Goal: Communication & Community: Answer question/provide support

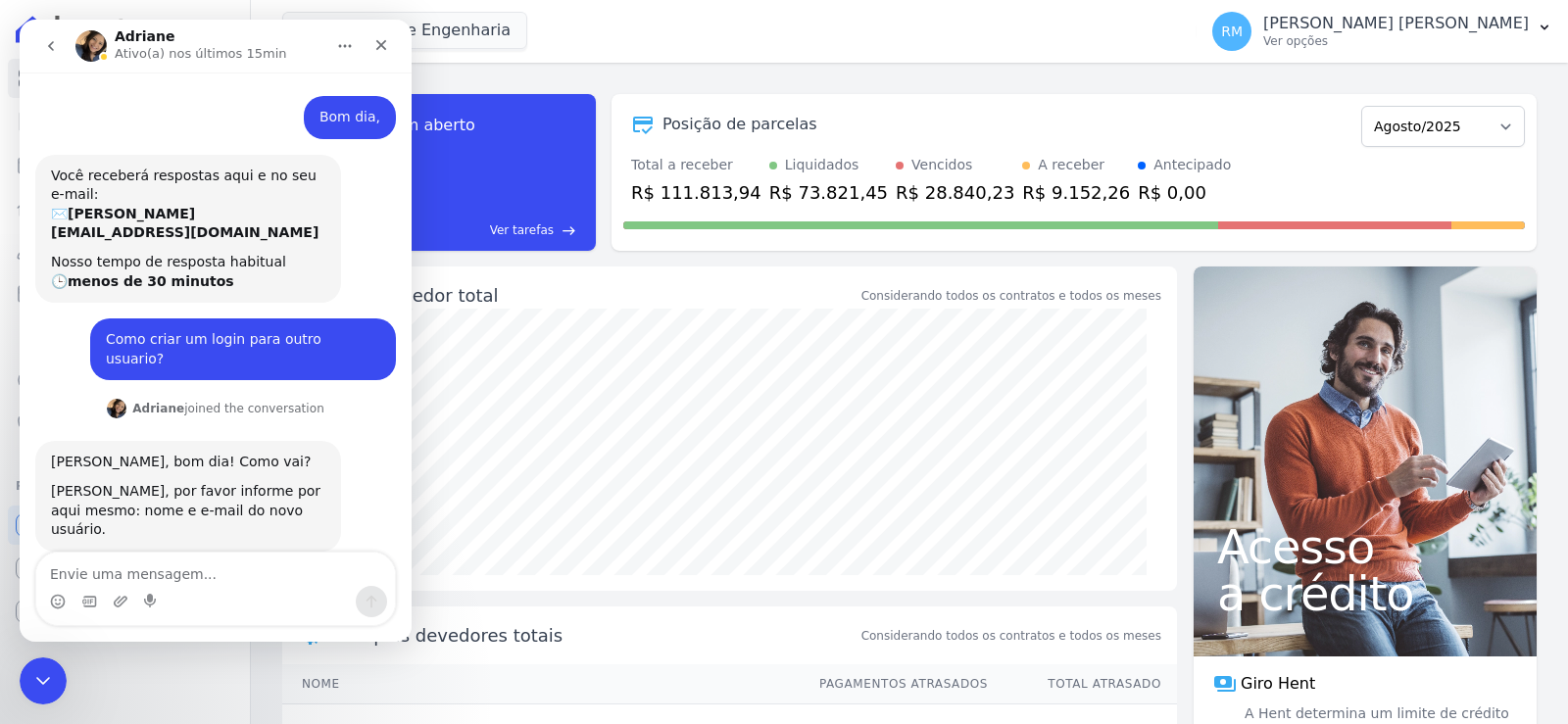
click at [201, 564] on textarea "Envie uma mensagem..." at bounding box center [216, 570] width 359 height 34
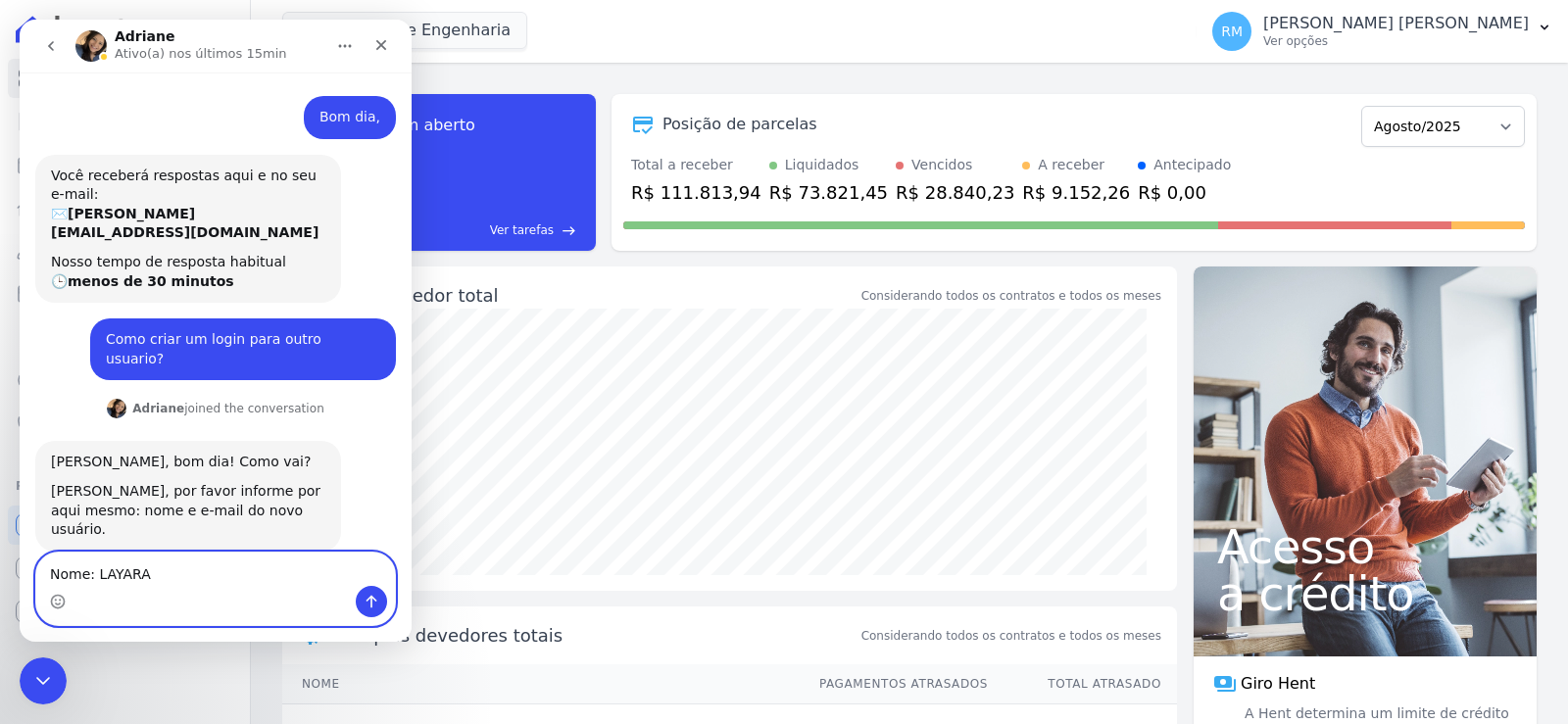
drag, startPoint x: 113, startPoint y: 578, endPoint x: 93, endPoint y: 579, distance: 20.0
click at [93, 579] on textarea "Nome: LAYARA" at bounding box center [216, 570] width 359 height 34
paste textarea "[PERSON_NAME]"
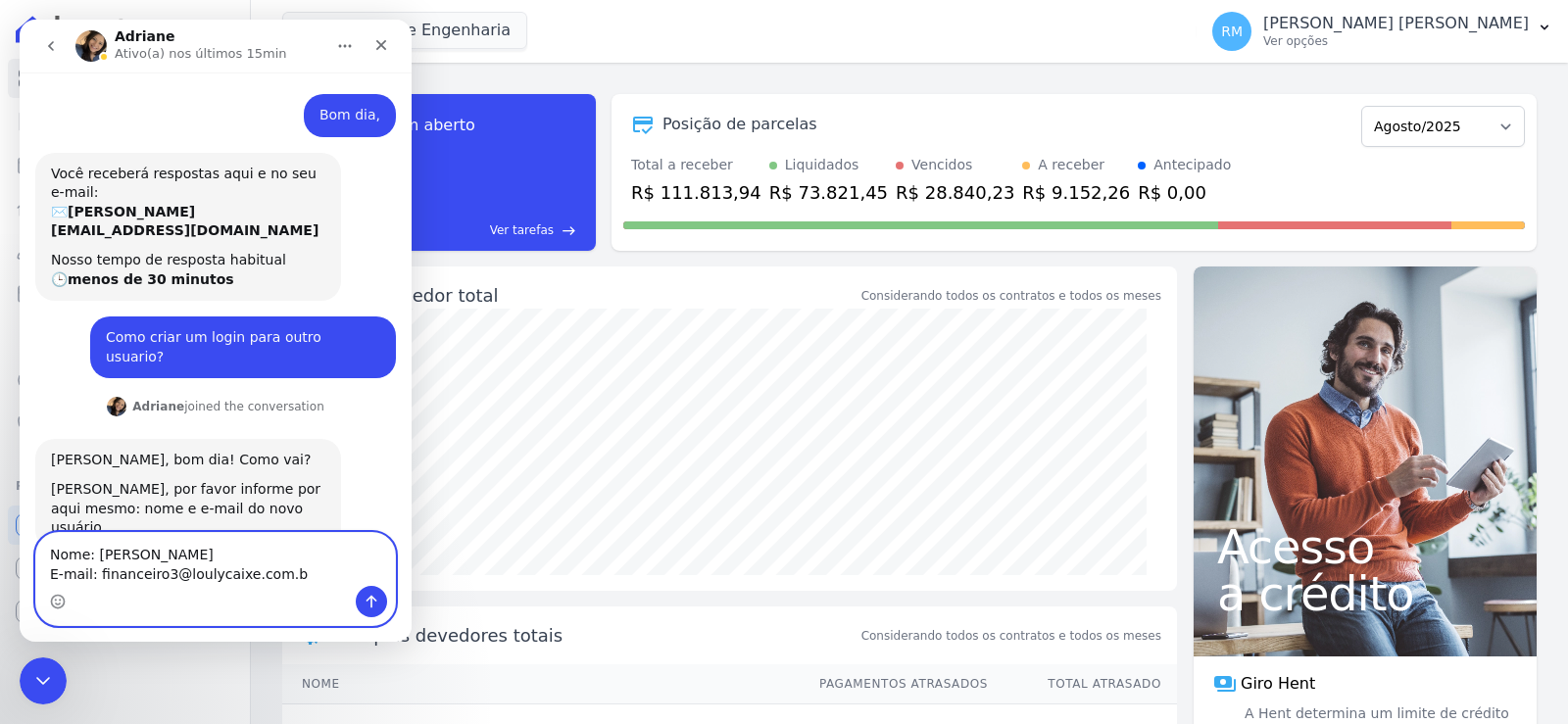
type textarea "Nome: [PERSON_NAME] E-mail: [EMAIL_ADDRESS][DOMAIN_NAME]"
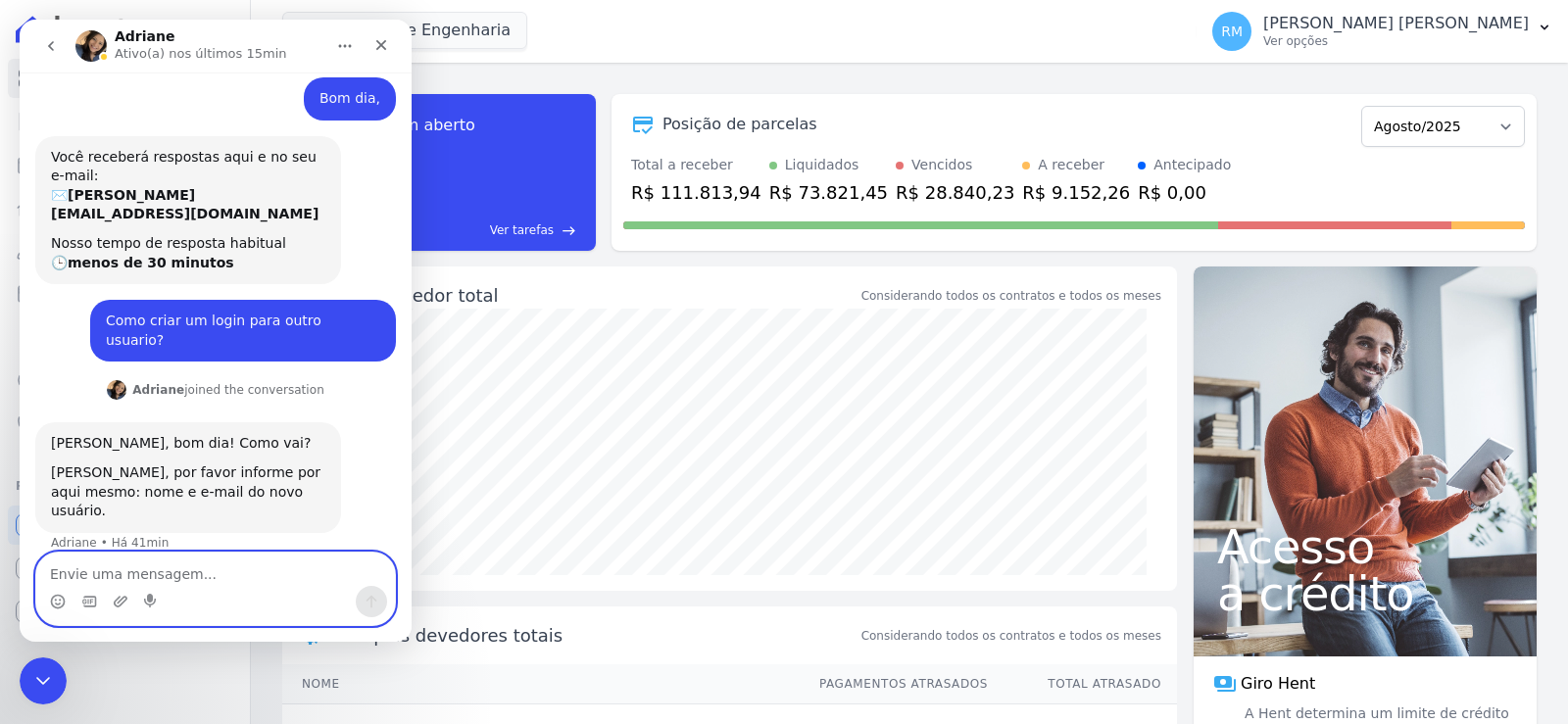
scroll to position [59, 0]
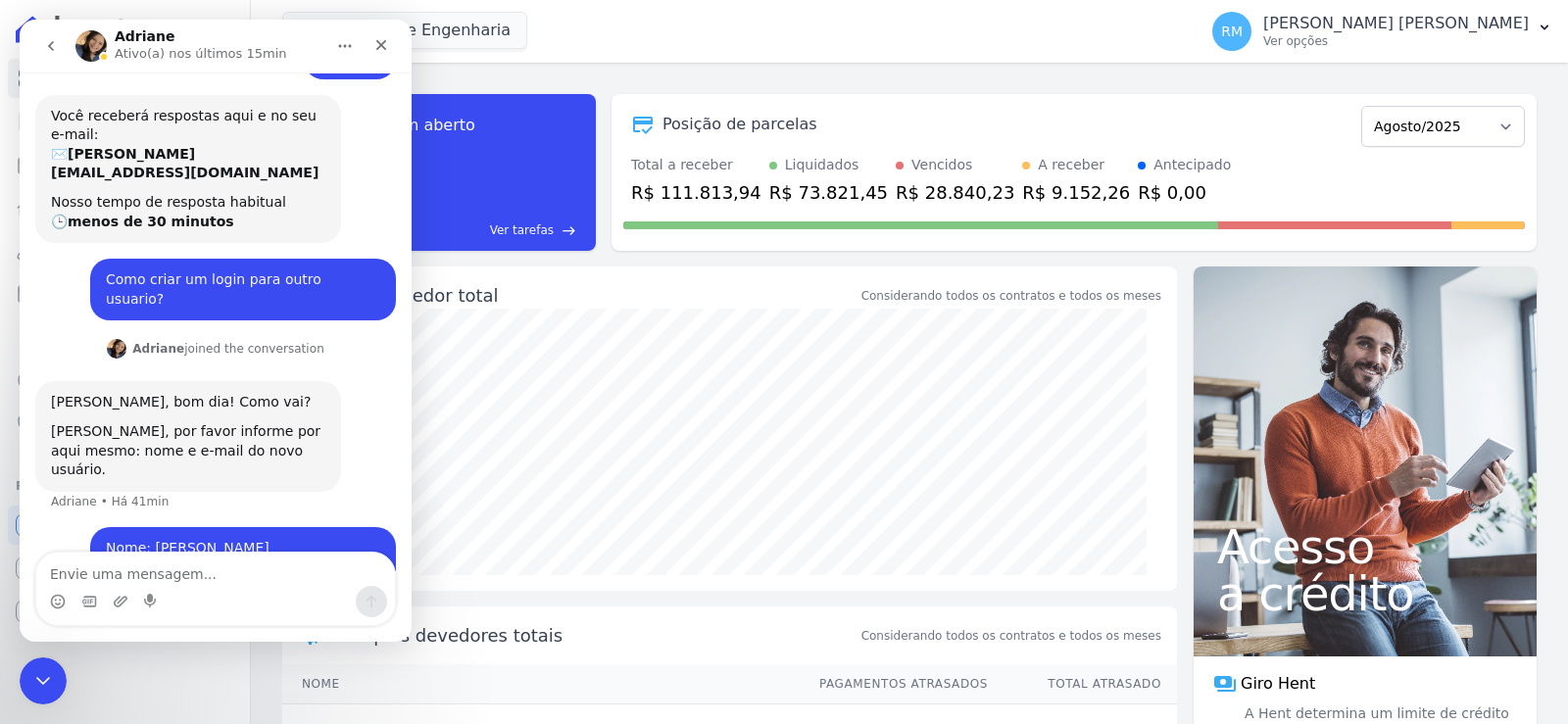
click at [274, 587] on div "Messenger da Intercom" at bounding box center [216, 601] width 359 height 32
click at [261, 572] on textarea "Envie uma mensagem..." at bounding box center [216, 570] width 359 height 34
click at [39, 678] on icon "Encerramento do Messenger da Intercom" at bounding box center [41, 679] width 24 height 24
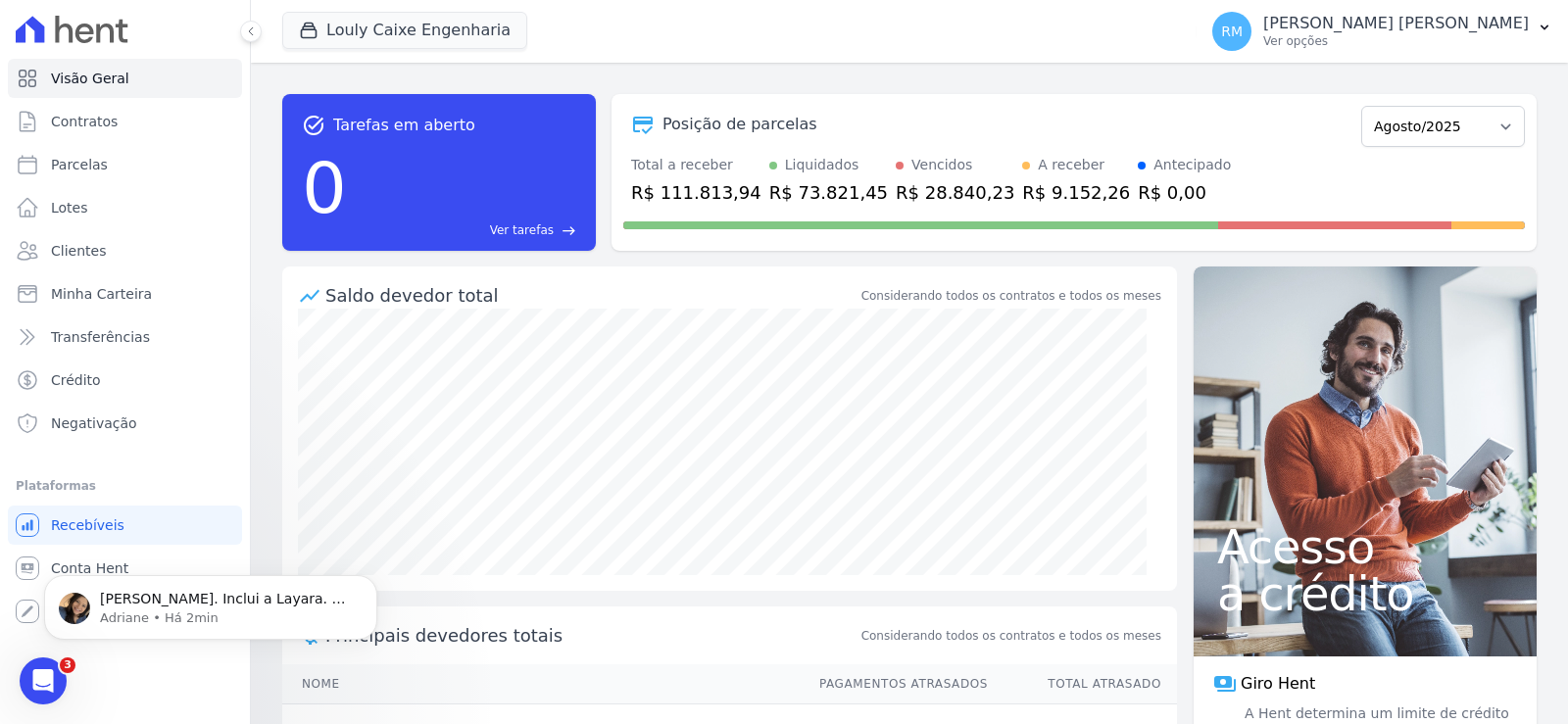
scroll to position [221, 0]
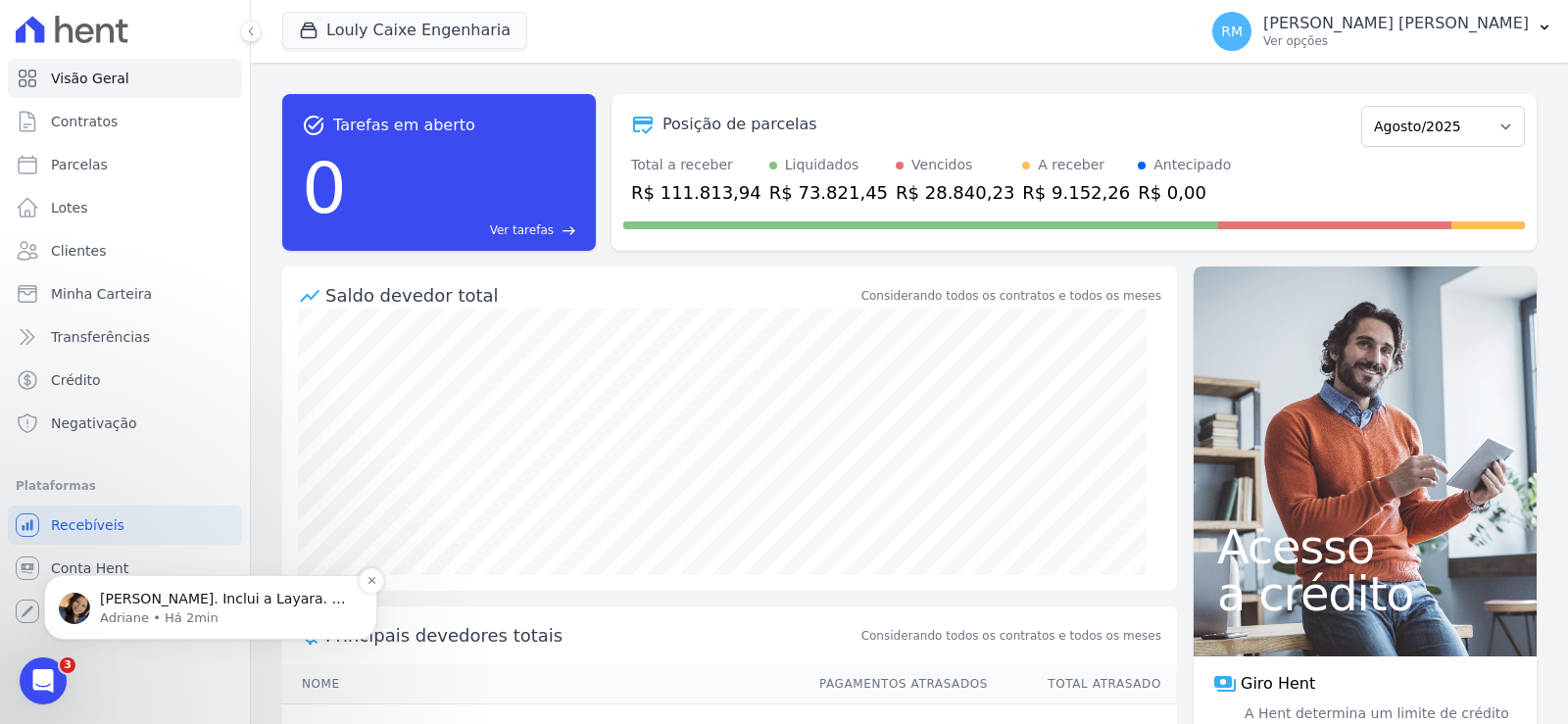
click at [150, 604] on p "[PERSON_NAME]. Inclui a Layara. Ela receberá um e-mail para cria a senha de ace…" at bounding box center [227, 599] width 253 height 20
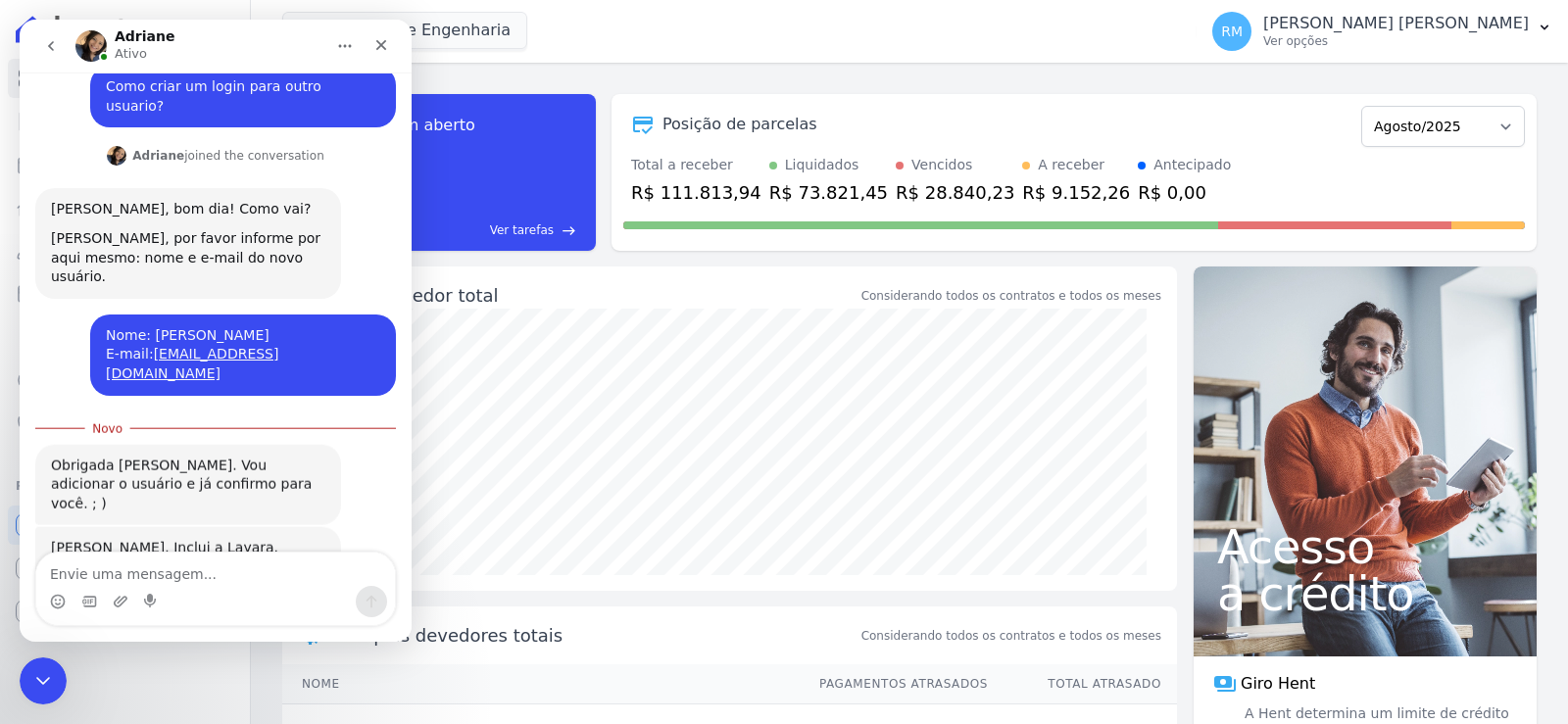
scroll to position [253, 0]
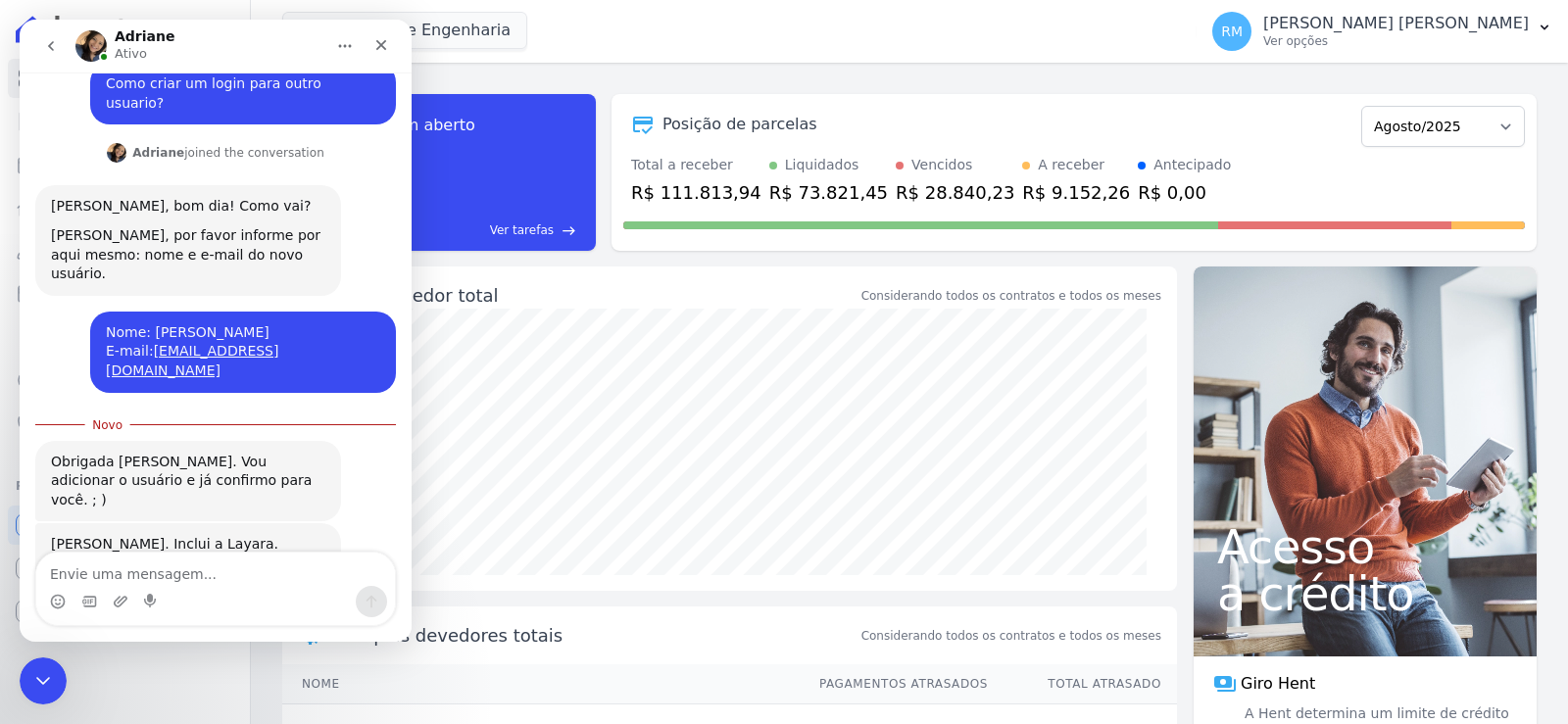
click at [255, 577] on textarea "Envie uma mensagem..." at bounding box center [216, 570] width 359 height 34
click at [255, 578] on textarea "Envie uma mensagem..." at bounding box center [216, 570] width 359 height 34
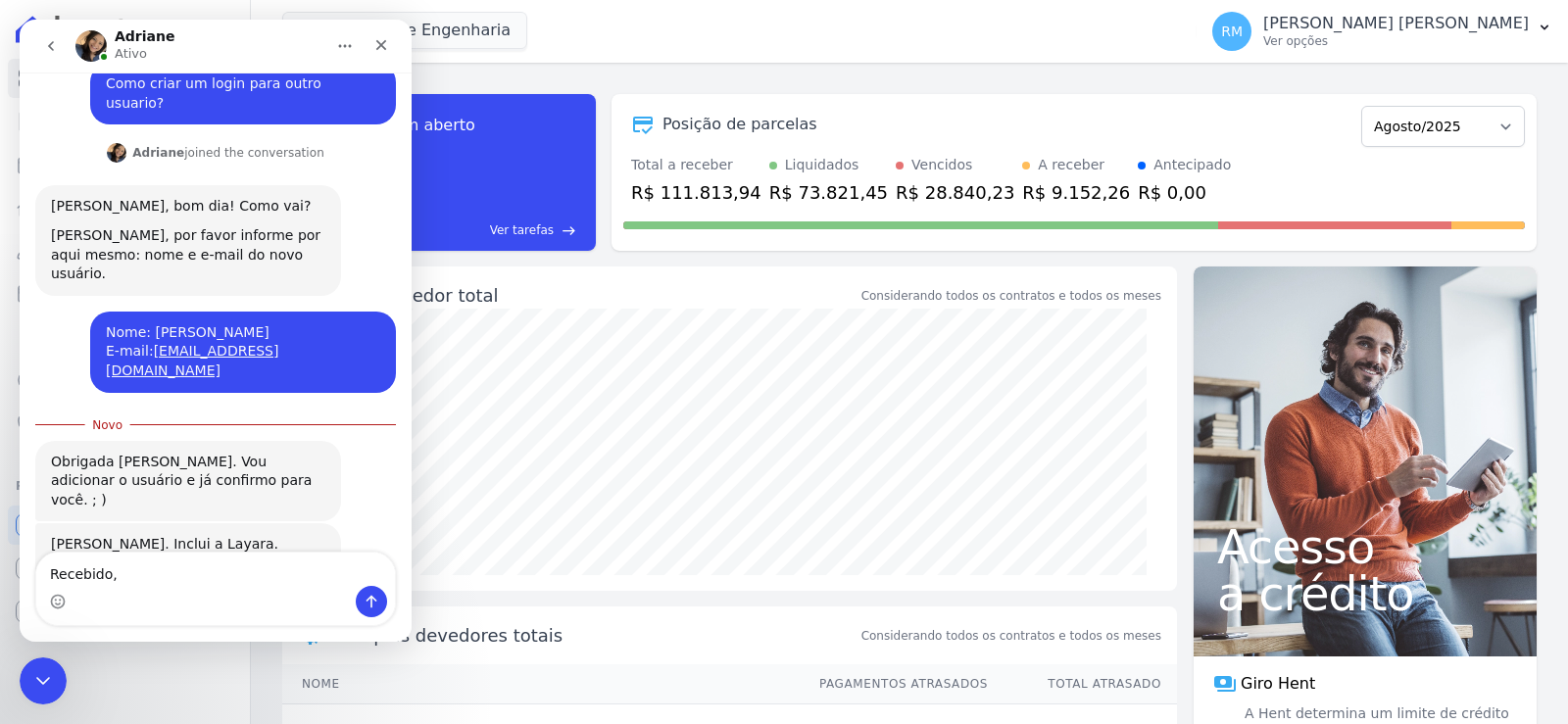
type textarea "Recebido,"
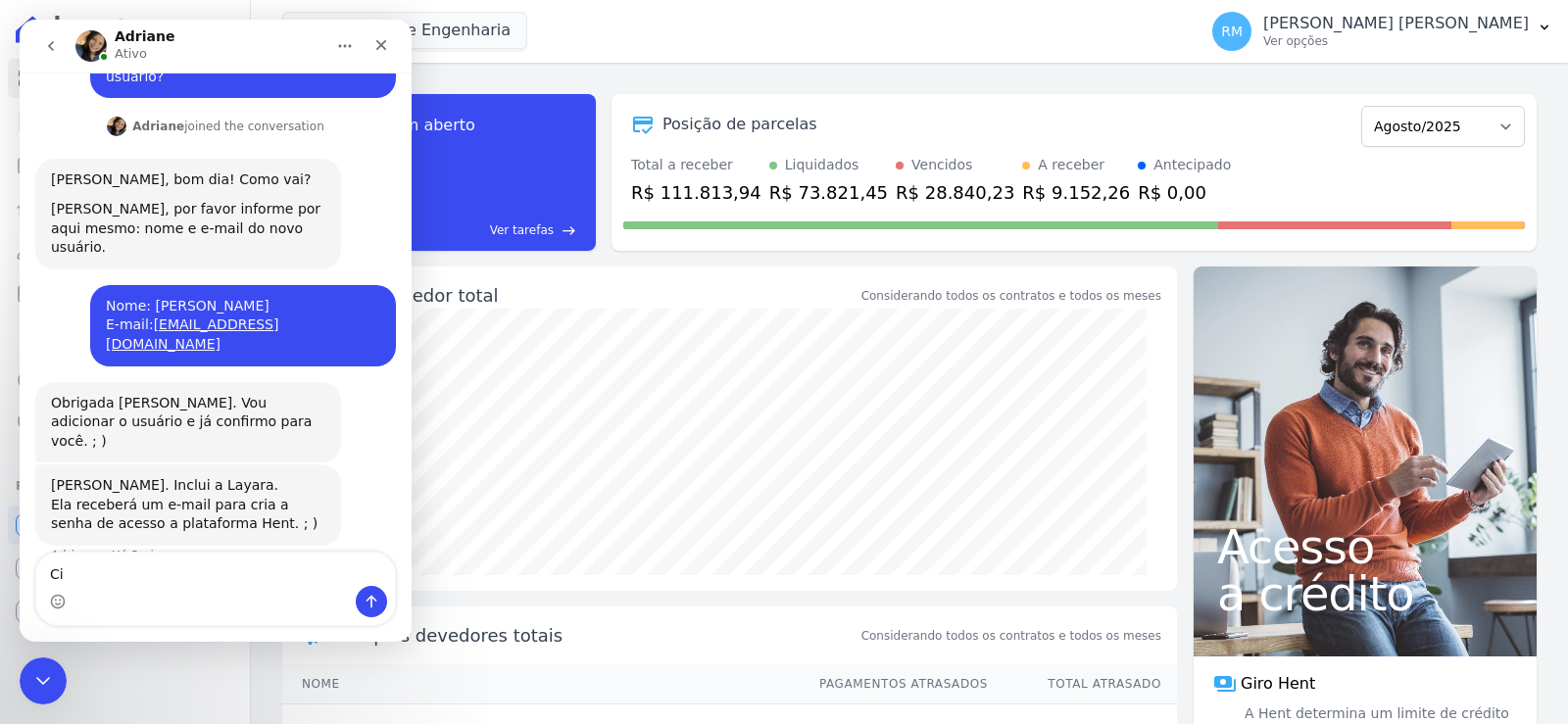
type textarea "C"
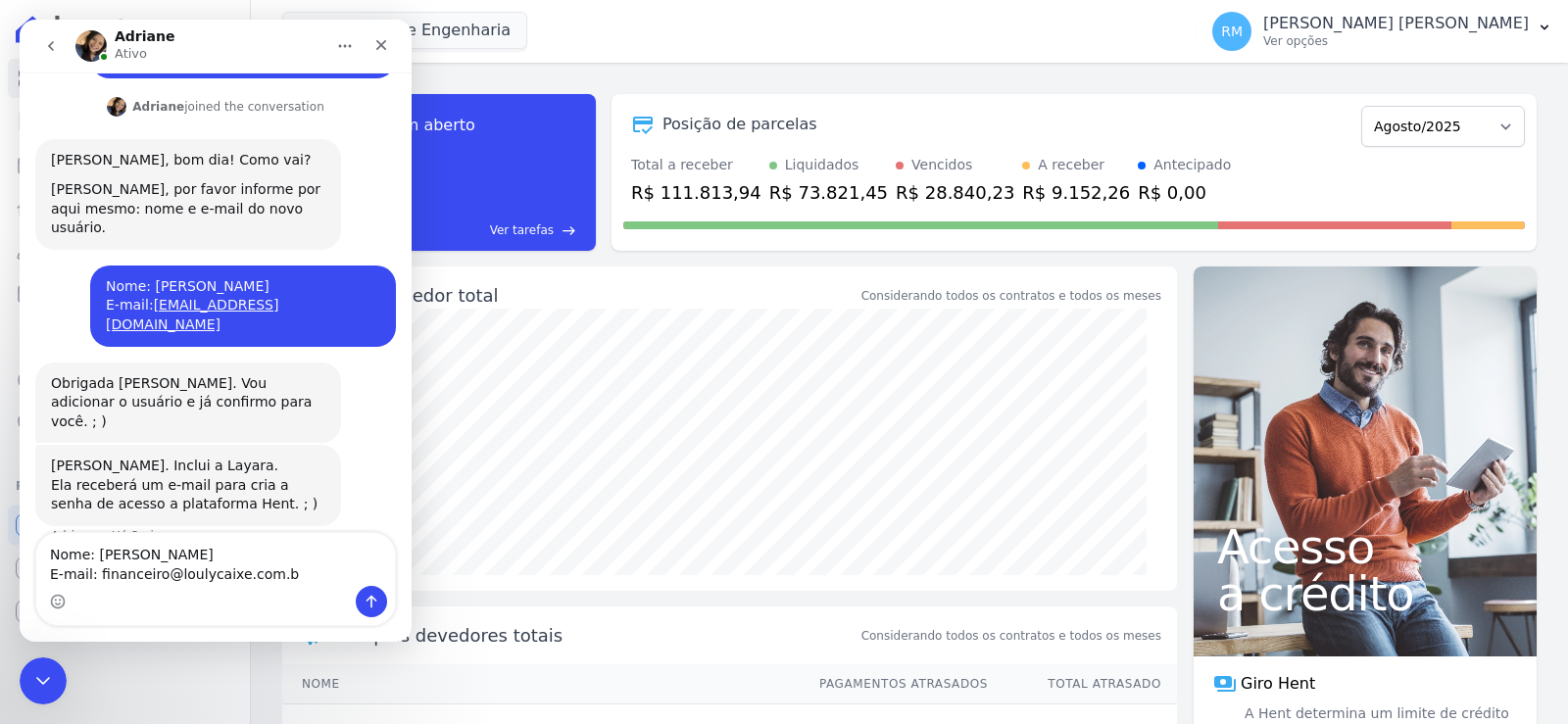
type textarea "Nome: [PERSON_NAME] E-mail: [EMAIL_ADDRESS][DOMAIN_NAME]"
drag, startPoint x: 275, startPoint y: 575, endPoint x: 56, endPoint y: 538, distance: 222.1
click at [51, 540] on textarea "Nome: [PERSON_NAME] E-mail: [EMAIL_ADDRESS][DOMAIN_NAME]" at bounding box center [216, 559] width 359 height 52
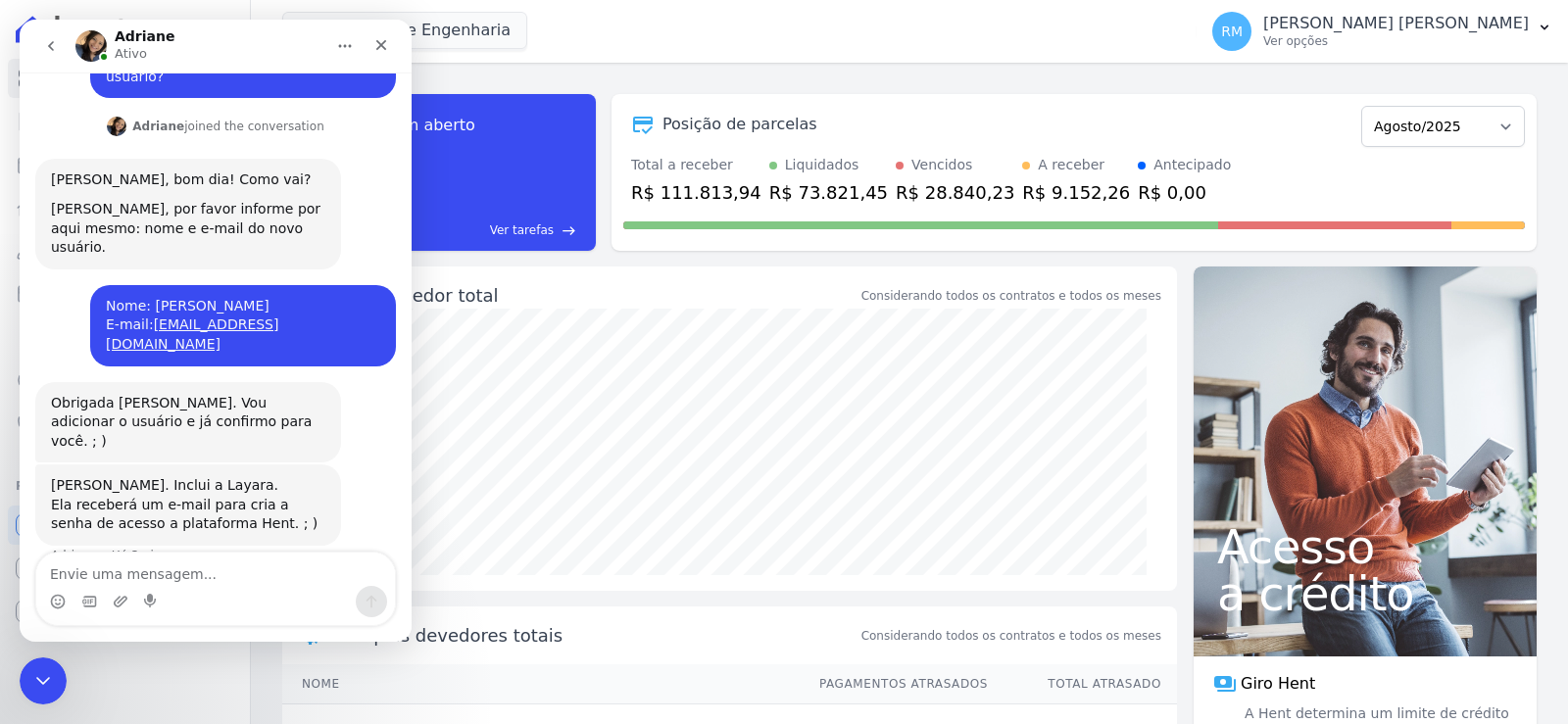
click at [156, 569] on textarea "Envie uma mensagem..." at bounding box center [216, 570] width 359 height 34
type textarea "Origada"
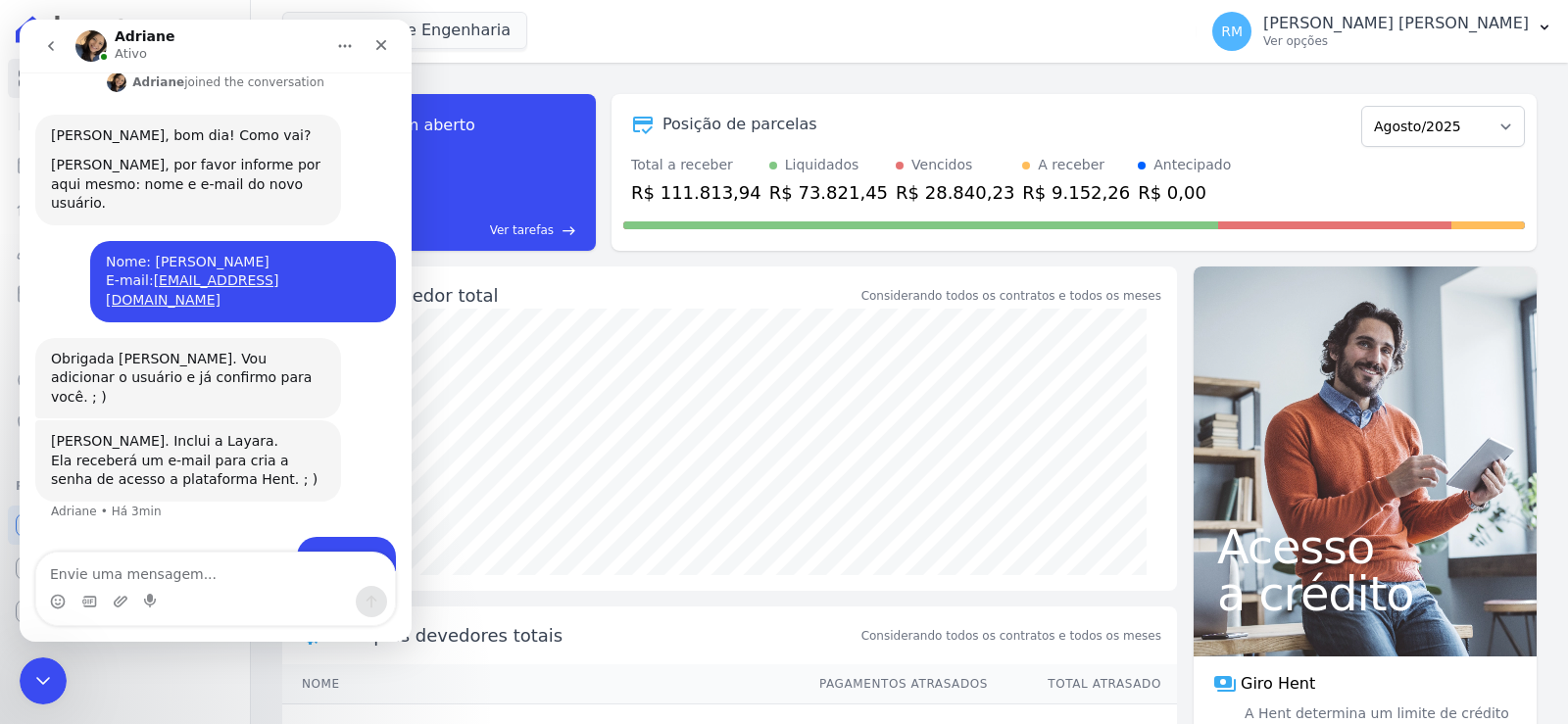
click at [344, 593] on div "Origada" at bounding box center [352, 603] width 54 height 20
click at [333, 593] on div "Origada" at bounding box center [352, 603] width 54 height 20
click at [282, 572] on textarea "Envie uma mensagem..." at bounding box center [216, 570] width 359 height 34
click at [35, 672] on icon "Encerramento do Messenger da Intercom" at bounding box center [41, 679] width 24 height 24
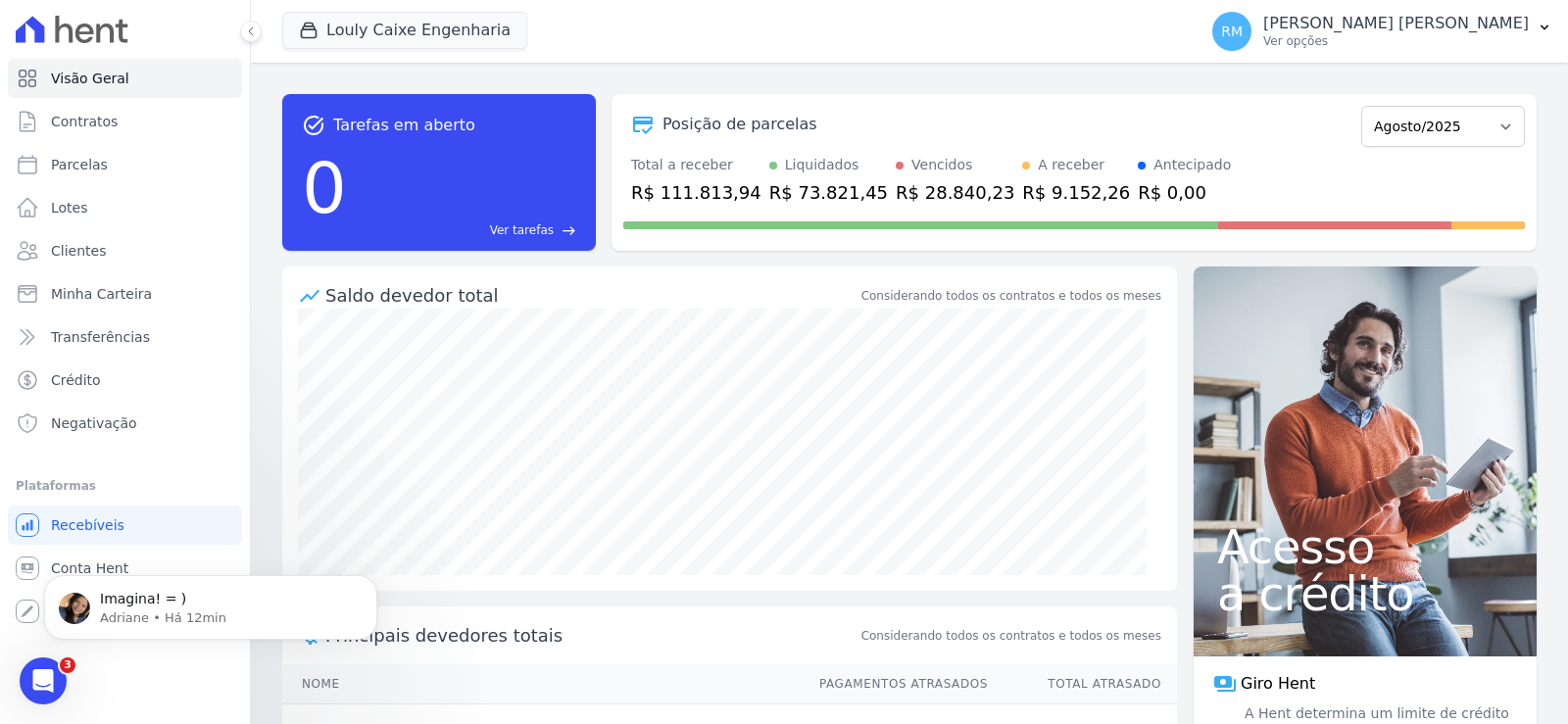
scroll to position [0, 0]
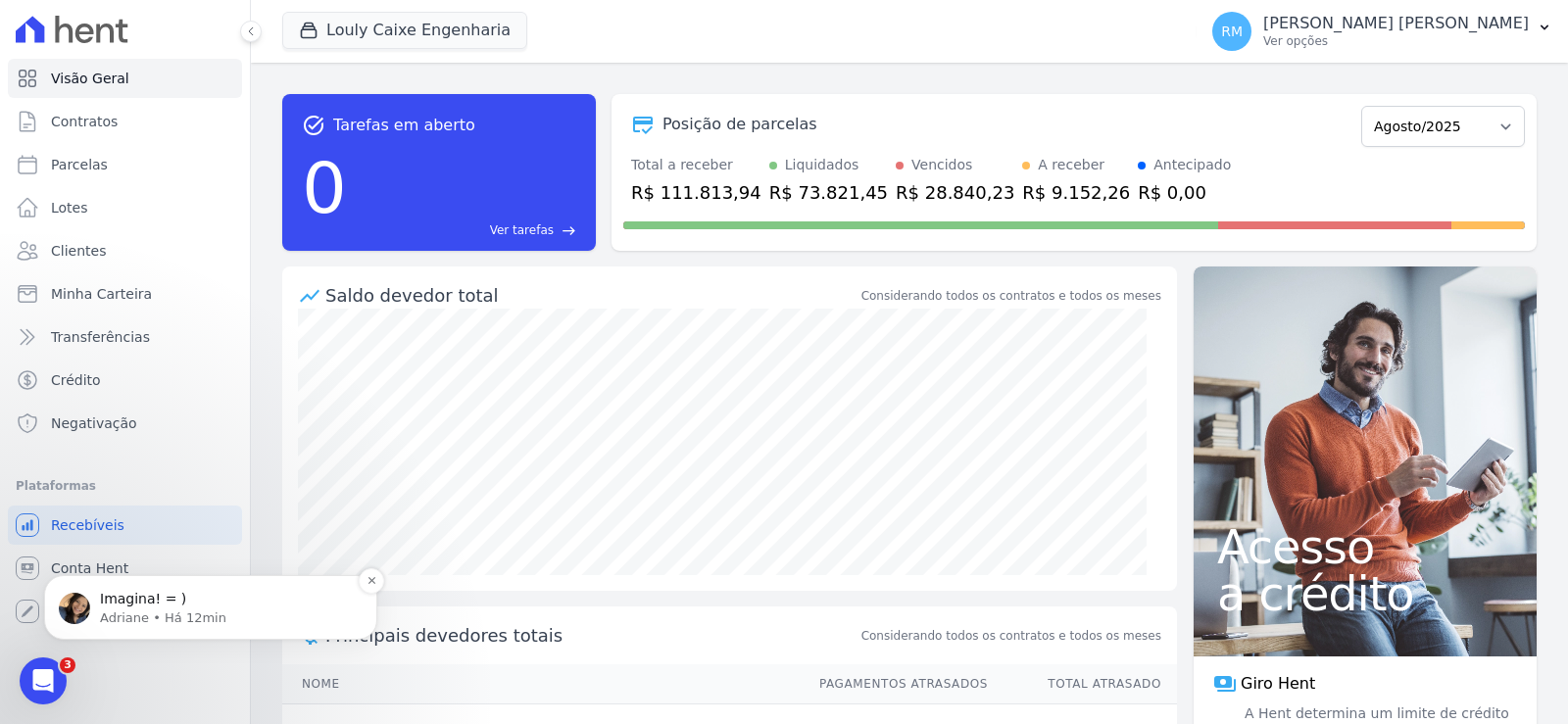
click at [160, 614] on p "Adriane • Há 12min" at bounding box center [227, 618] width 253 height 18
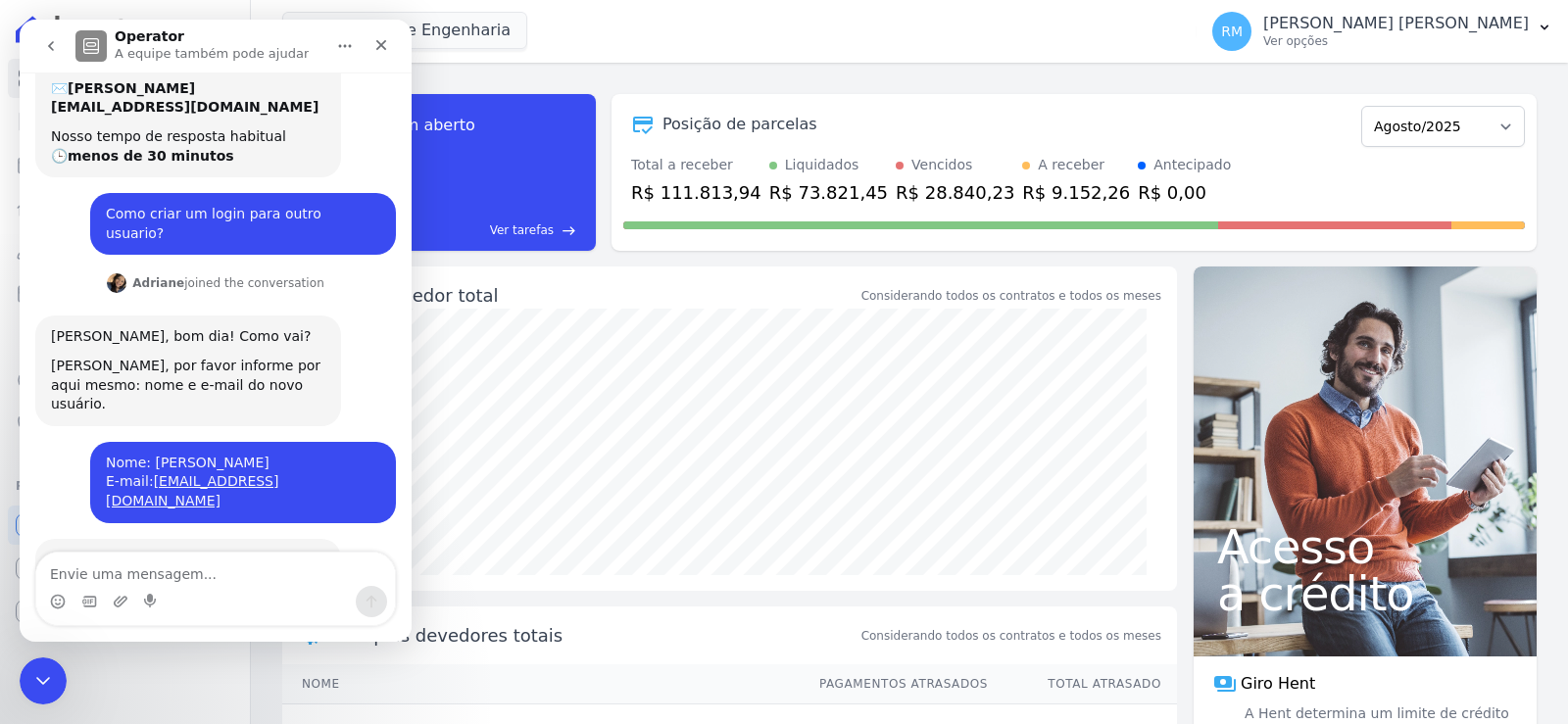
scroll to position [414, 0]
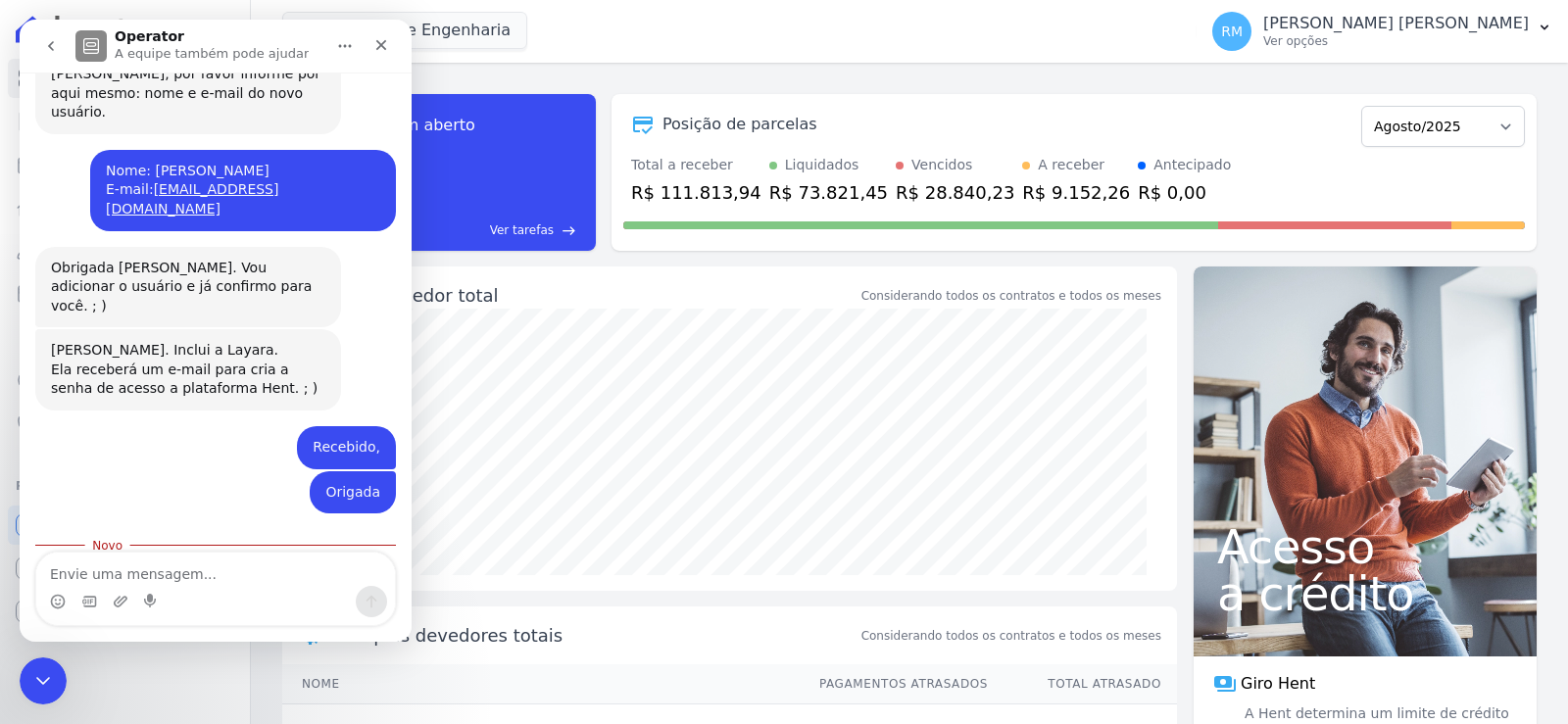
click at [47, 45] on icon "go back" at bounding box center [51, 46] width 16 height 16
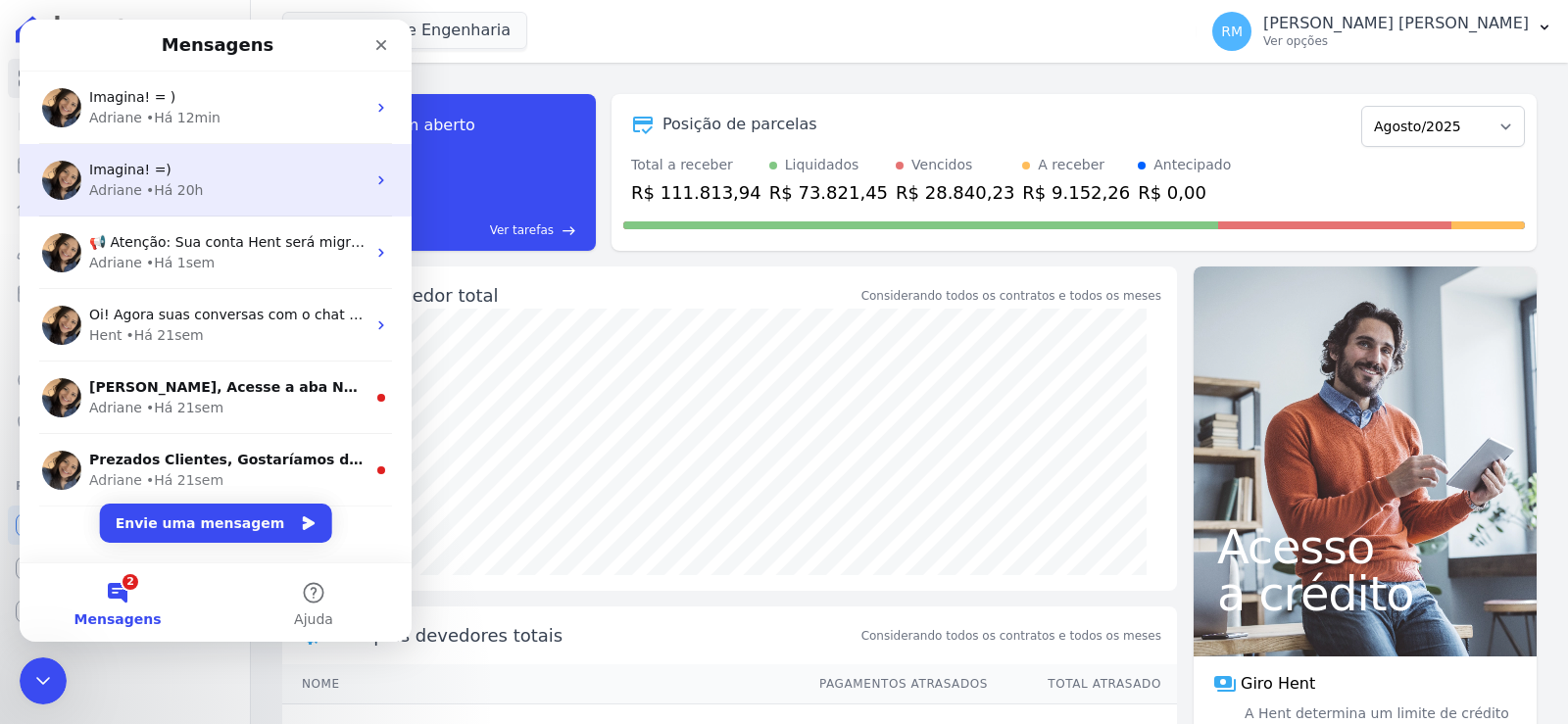
click at [167, 205] on div "Imagina! =) [PERSON_NAME] • Há 20h" at bounding box center [216, 180] width 392 height 72
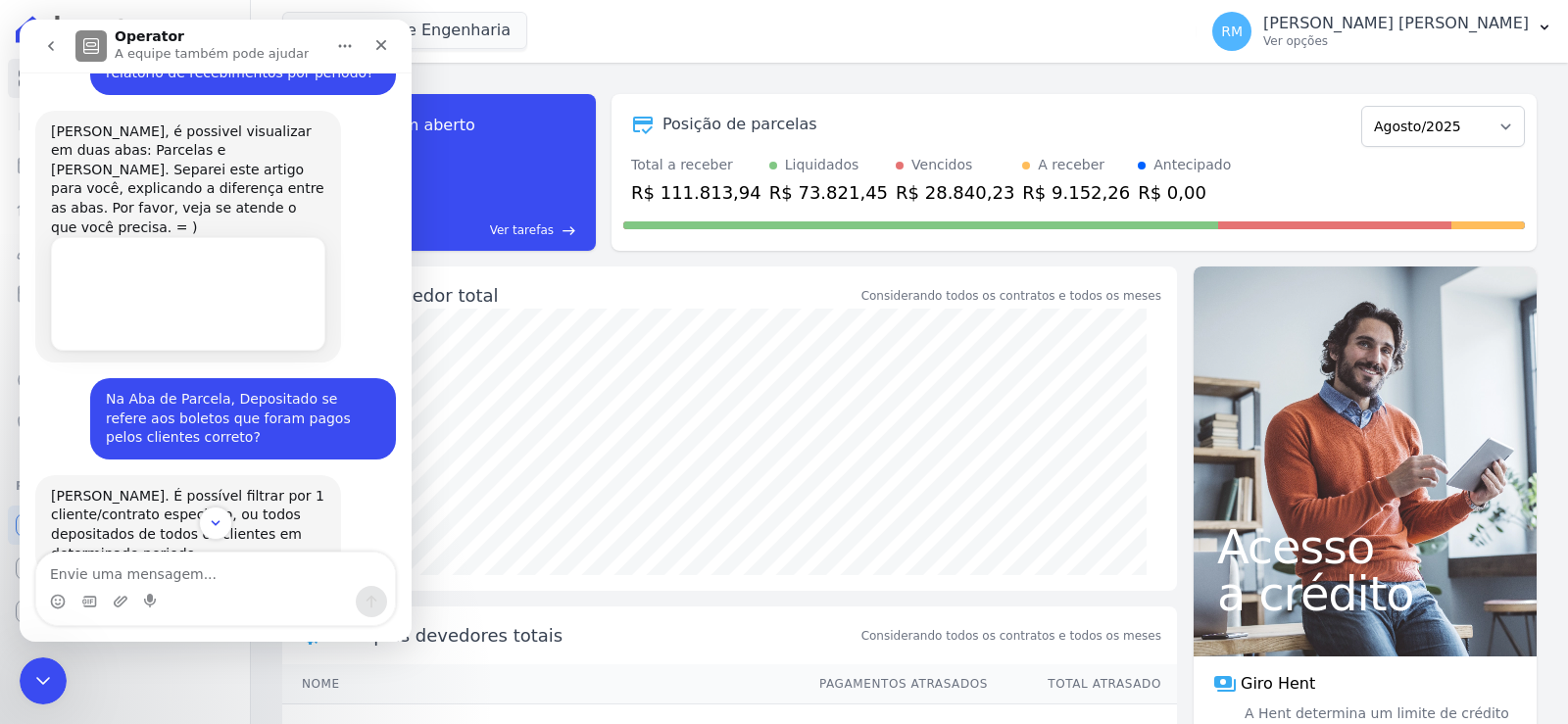
scroll to position [336, 0]
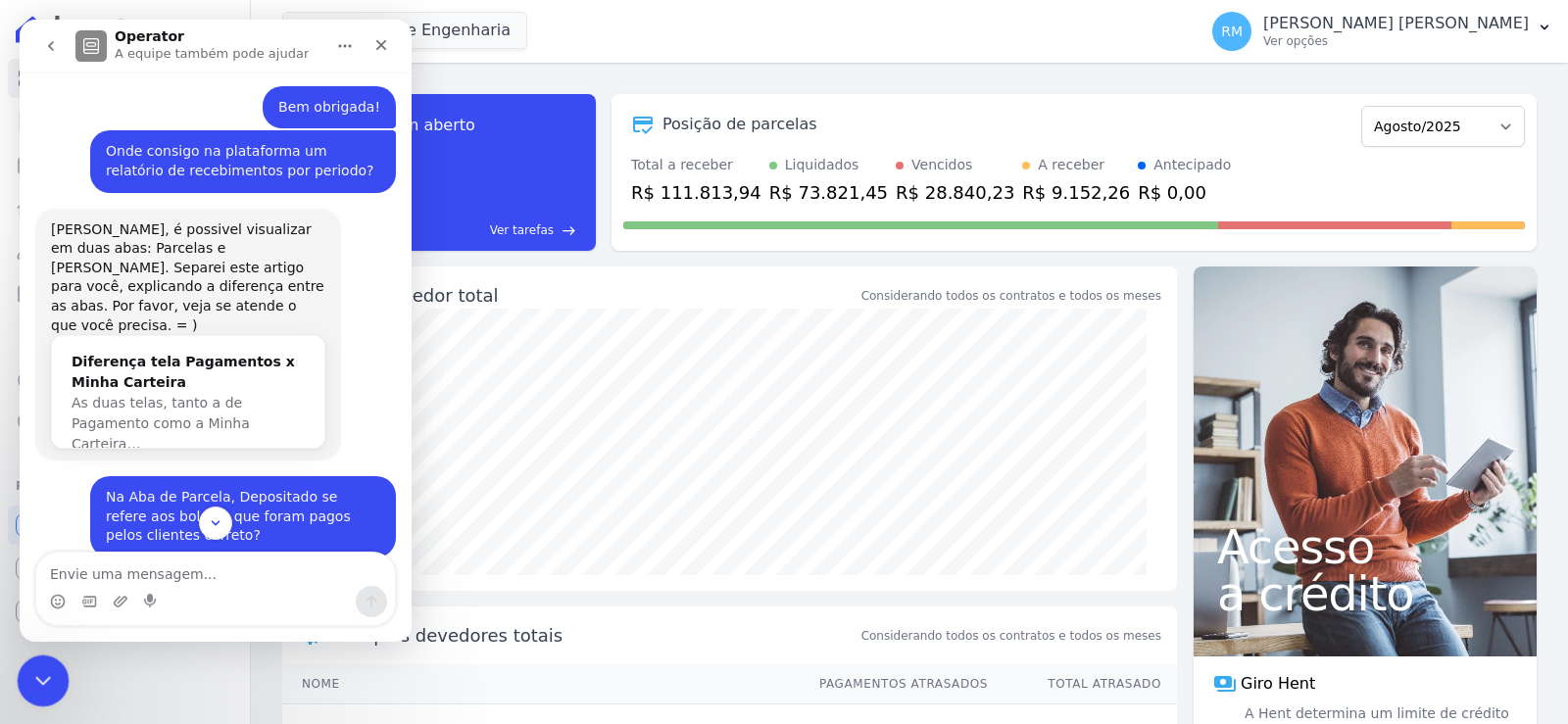
drag, startPoint x: 40, startPoint y: 672, endPoint x: 26, endPoint y: 669, distance: 14.3
click at [26, 669] on div "Encerramento do Messenger da Intercom" at bounding box center [41, 679] width 47 height 47
